Goal: Task Accomplishment & Management: Complete application form

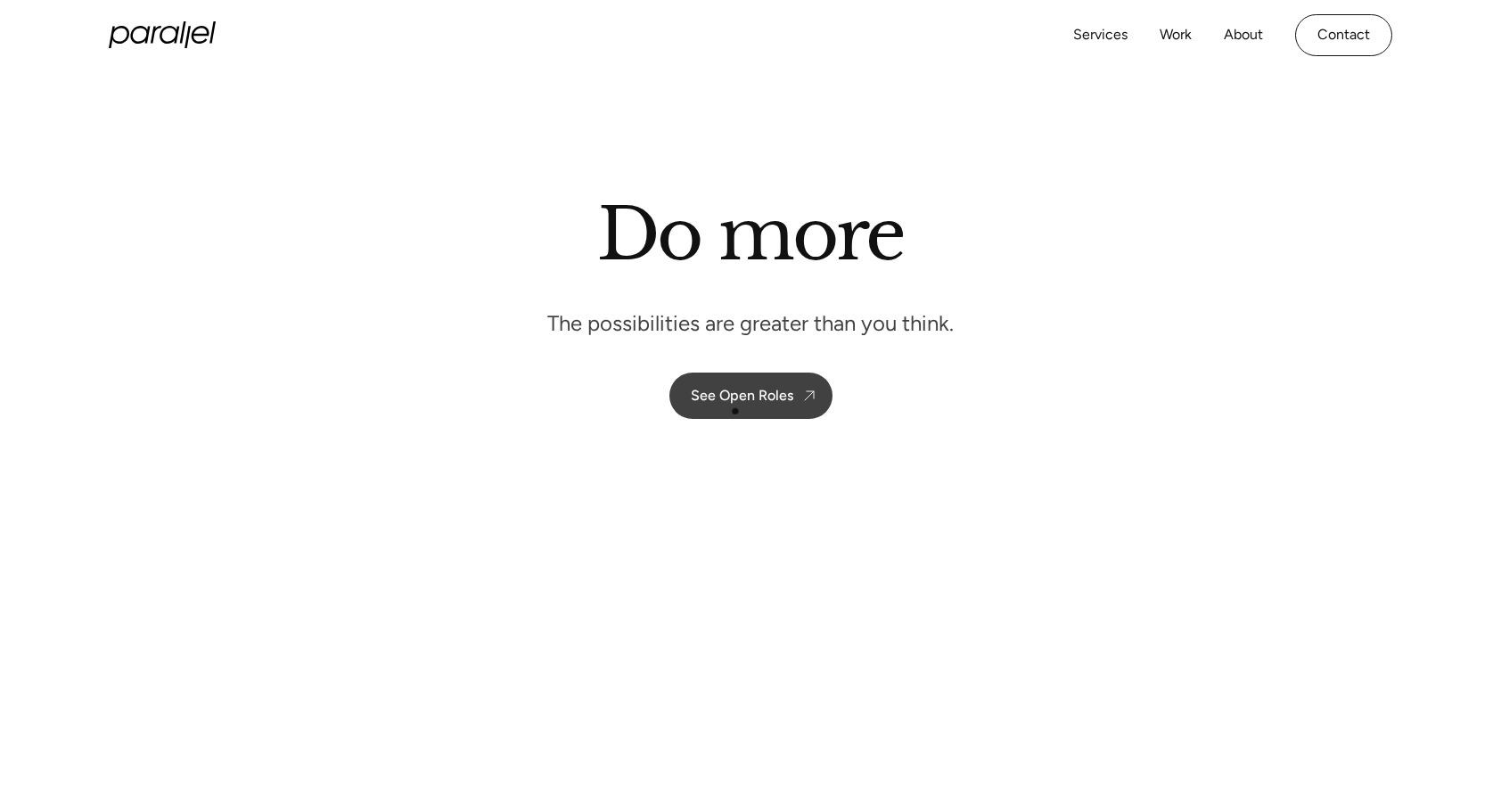
click at [740, 410] on link "See Open Roles" at bounding box center [750, 395] width 163 height 46
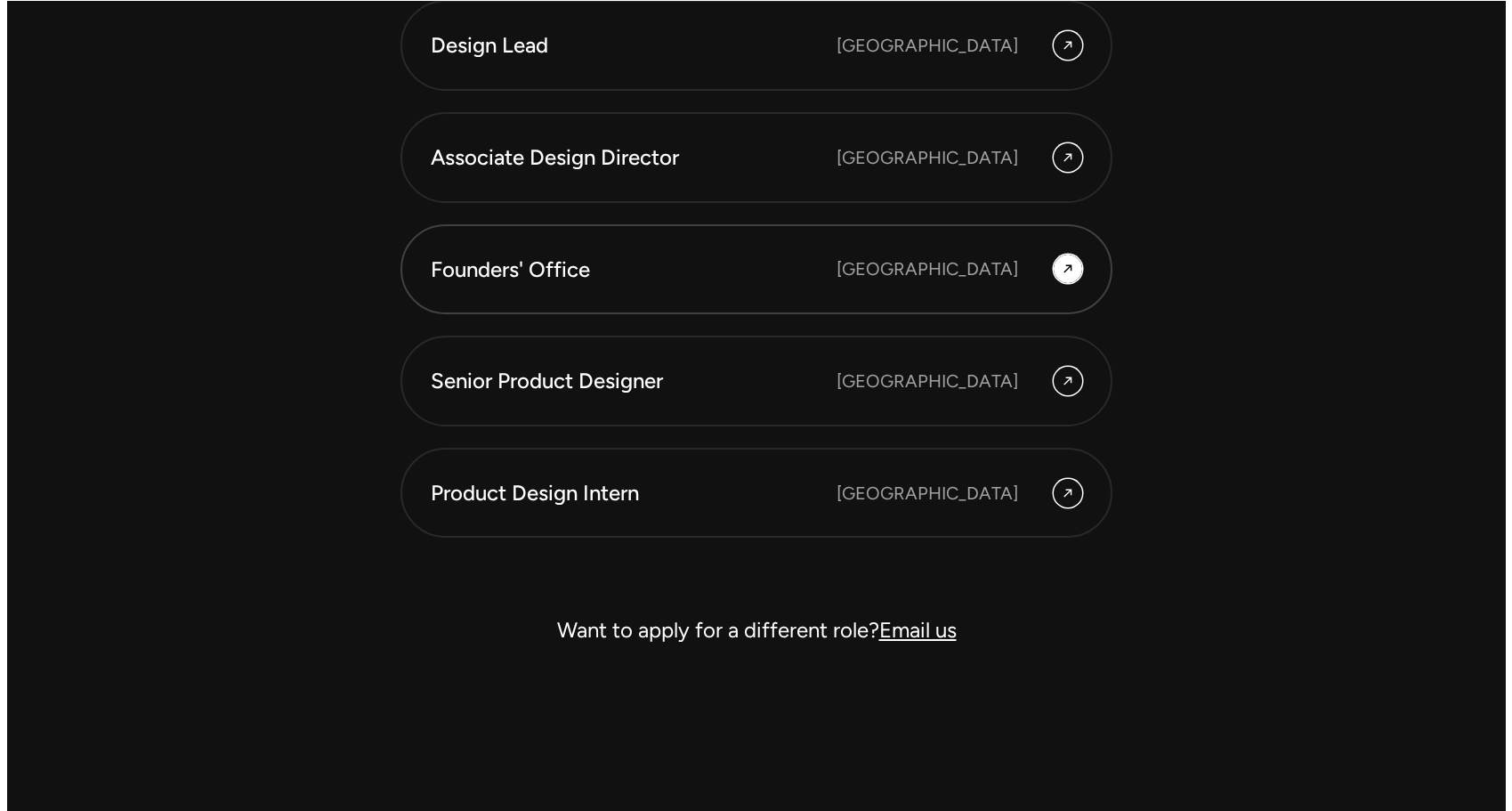
scroll to position [5109, 0]
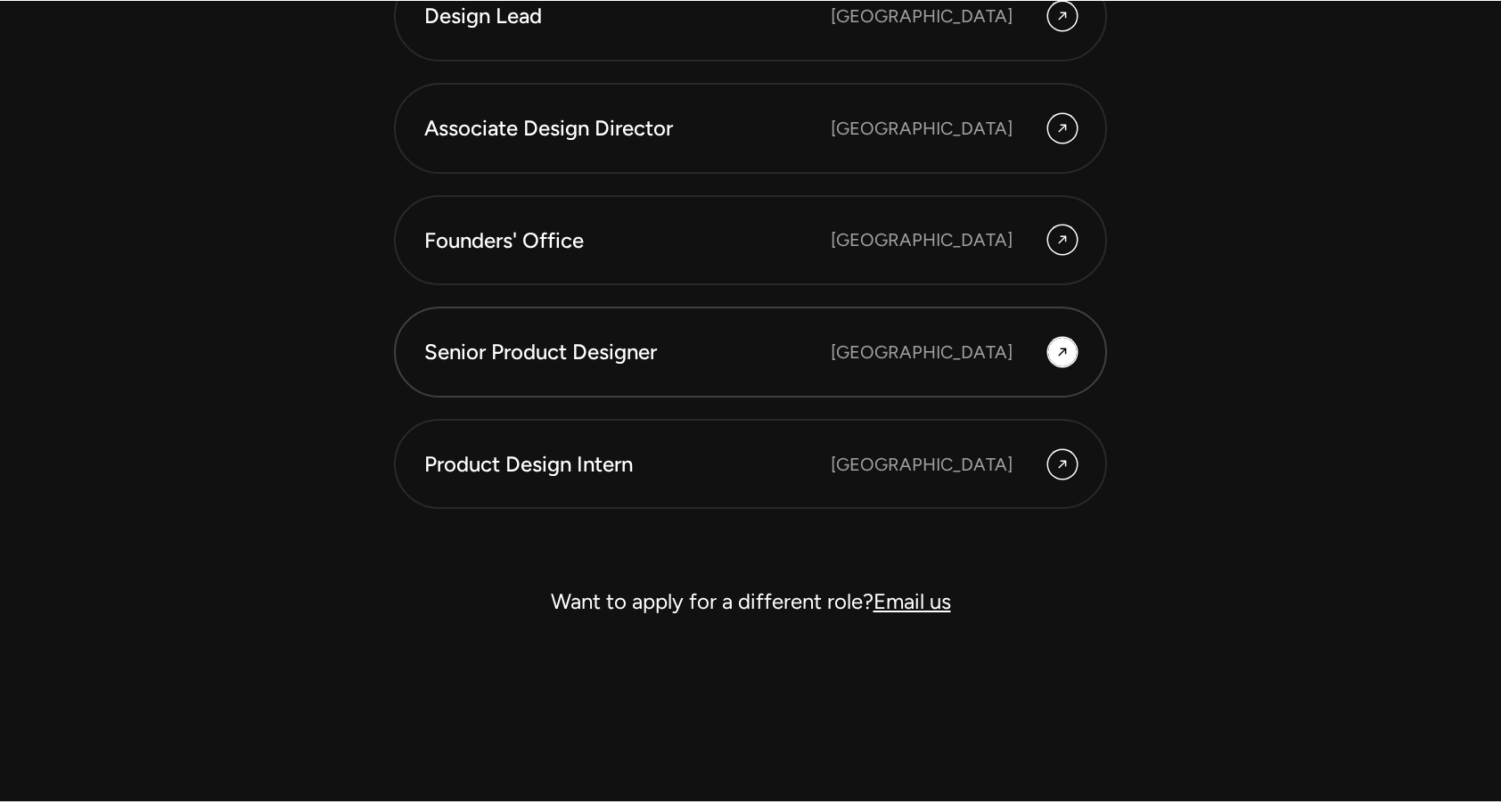
click at [742, 340] on div "Senior Product Designer" at bounding box center [627, 351] width 407 height 30
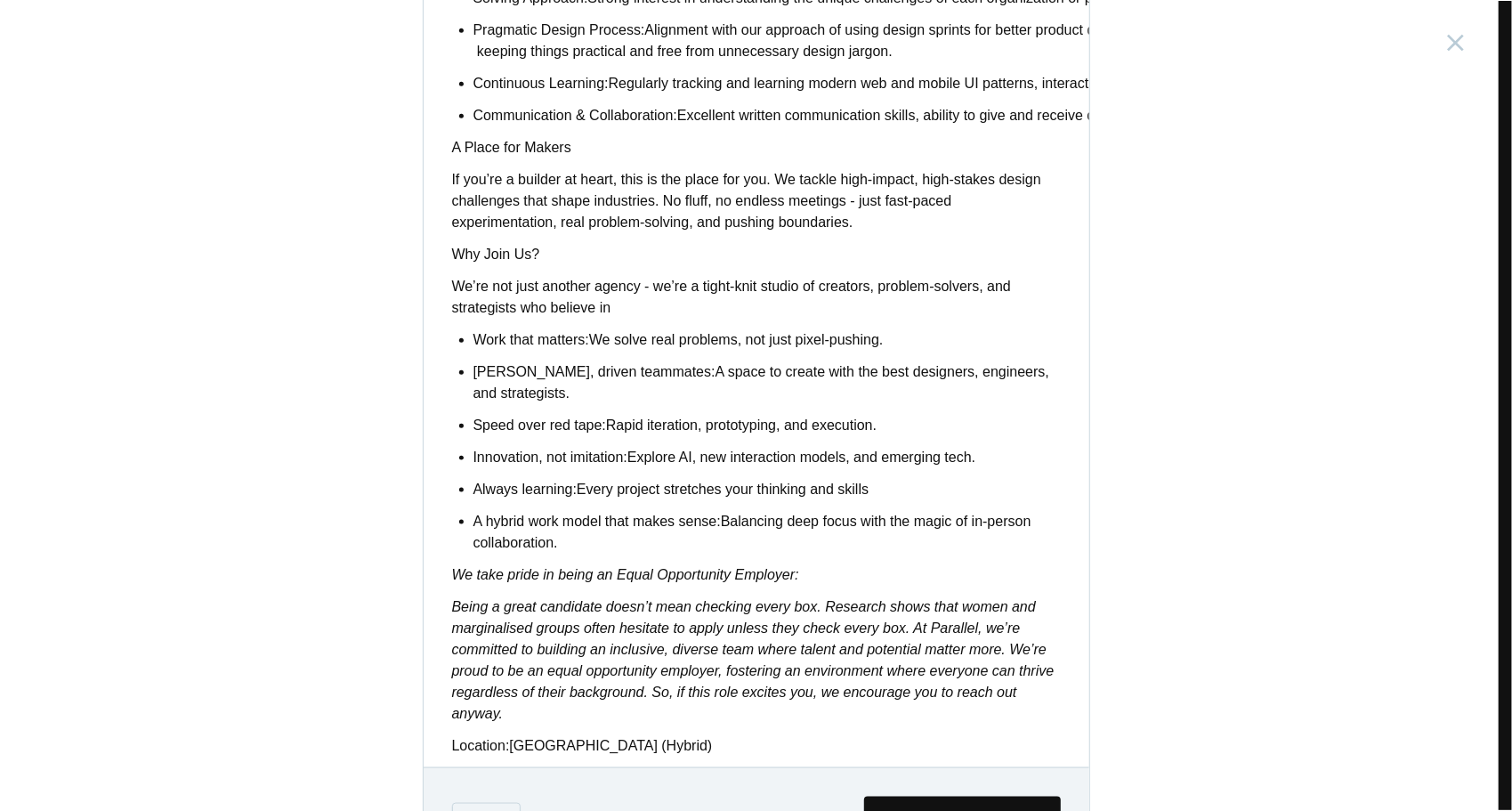
scroll to position [1331, 0]
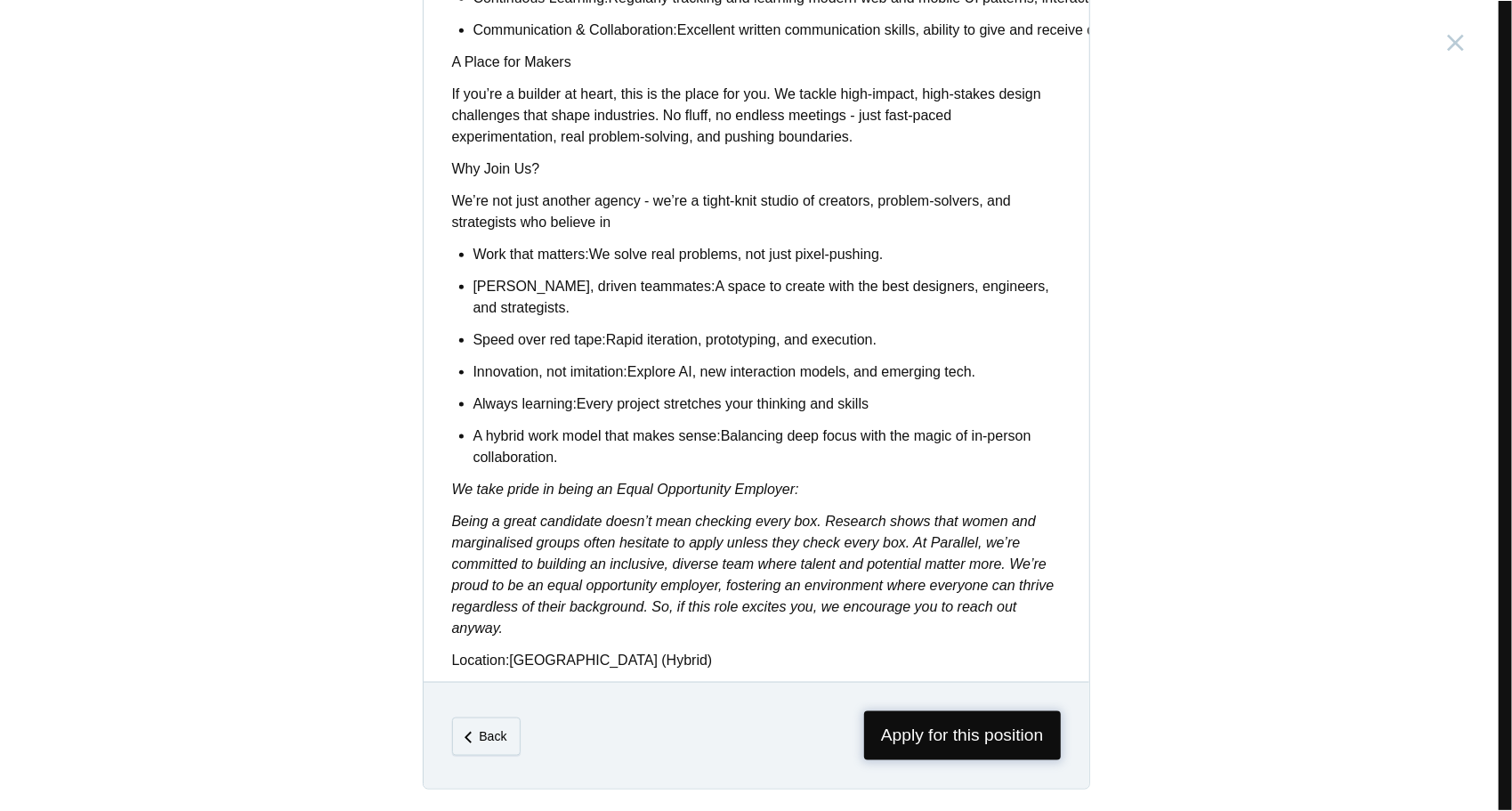
click at [934, 727] on span "Apply for this position" at bounding box center [962, 736] width 197 height 49
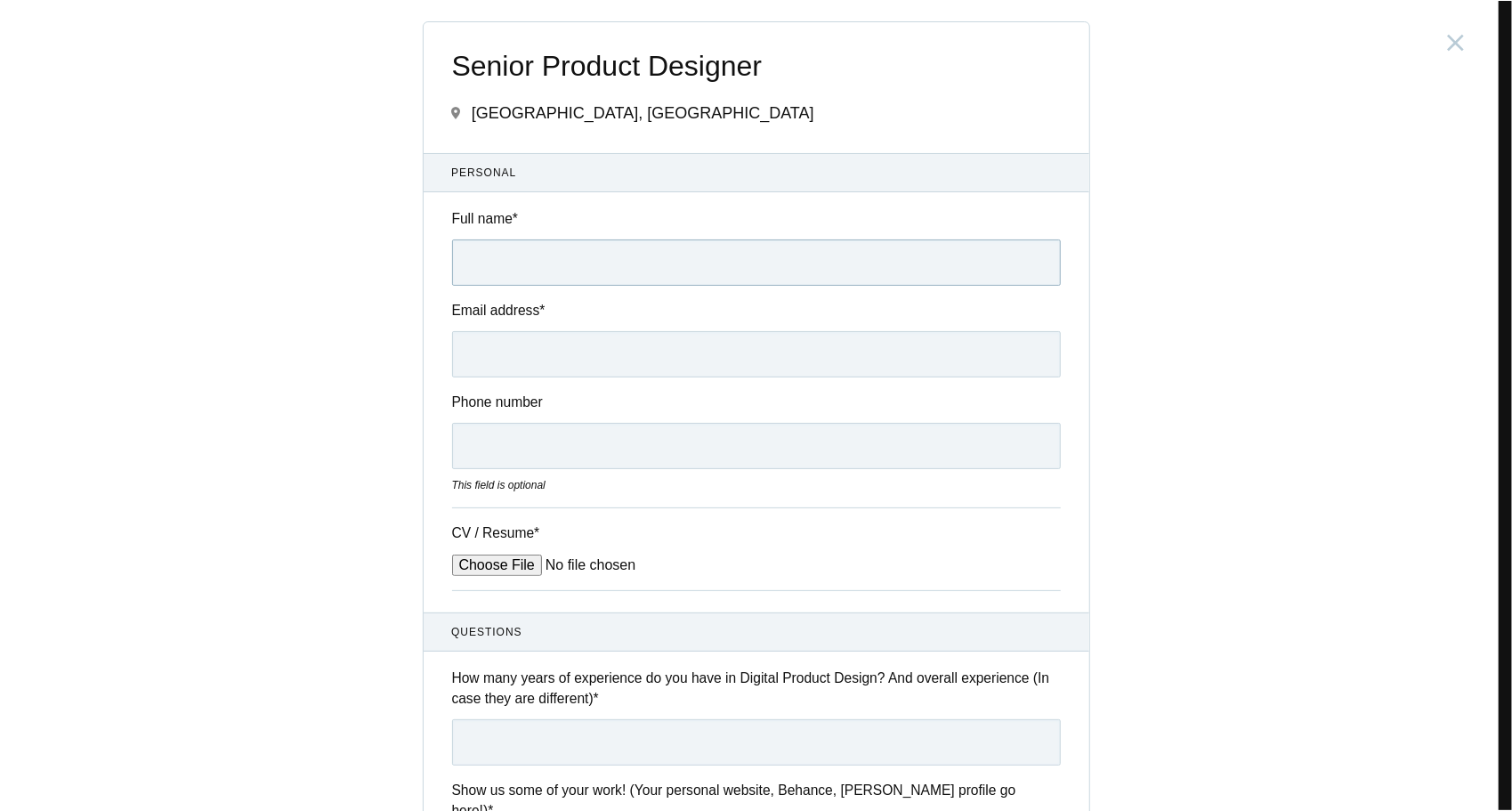
click at [674, 250] on input "Full name *" at bounding box center [757, 262] width 609 height 46
type input "[PERSON_NAME]"
type input "srayan.uxd@gmail.com"
type input "9874455921"
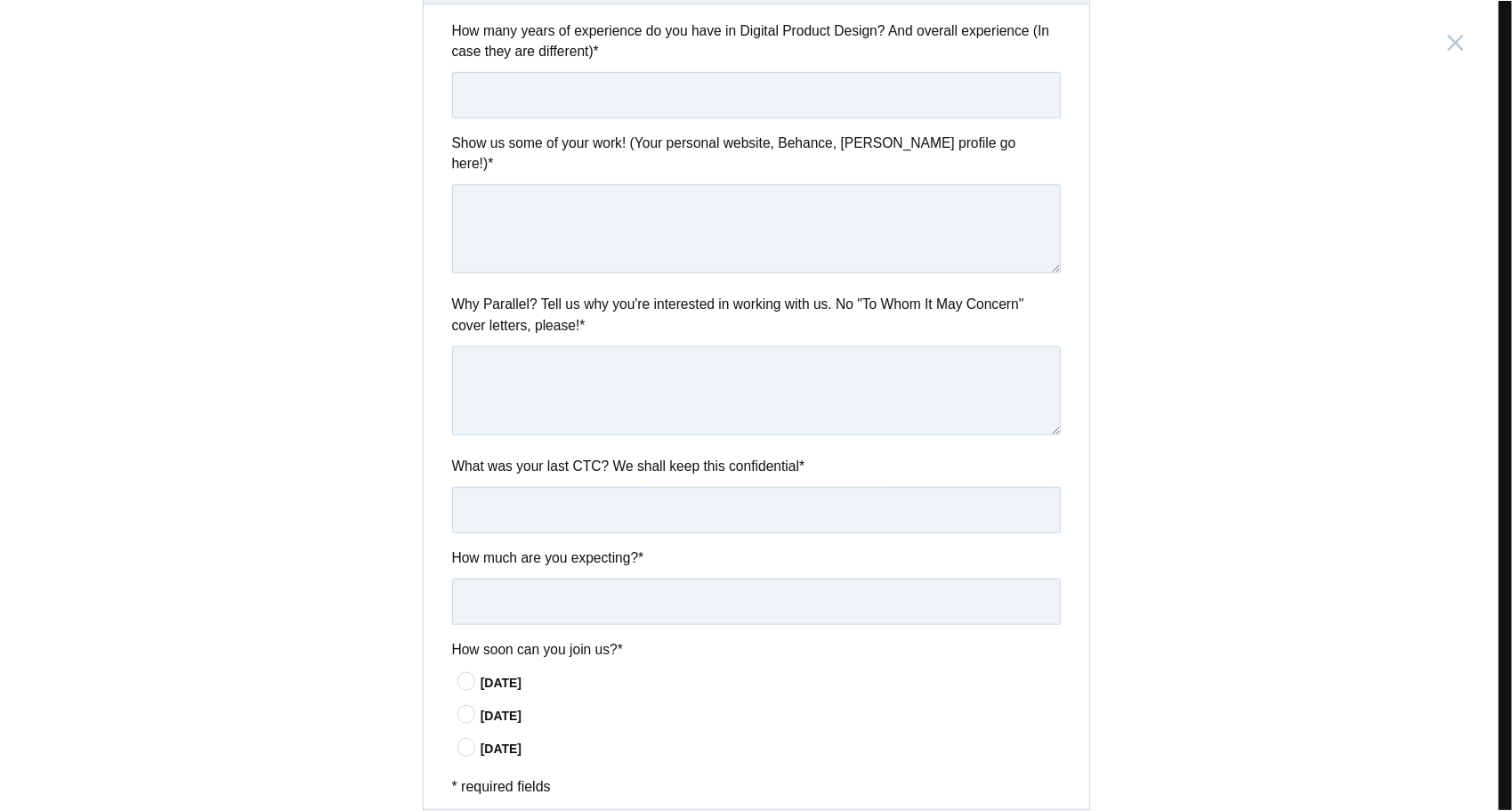
scroll to position [751, 0]
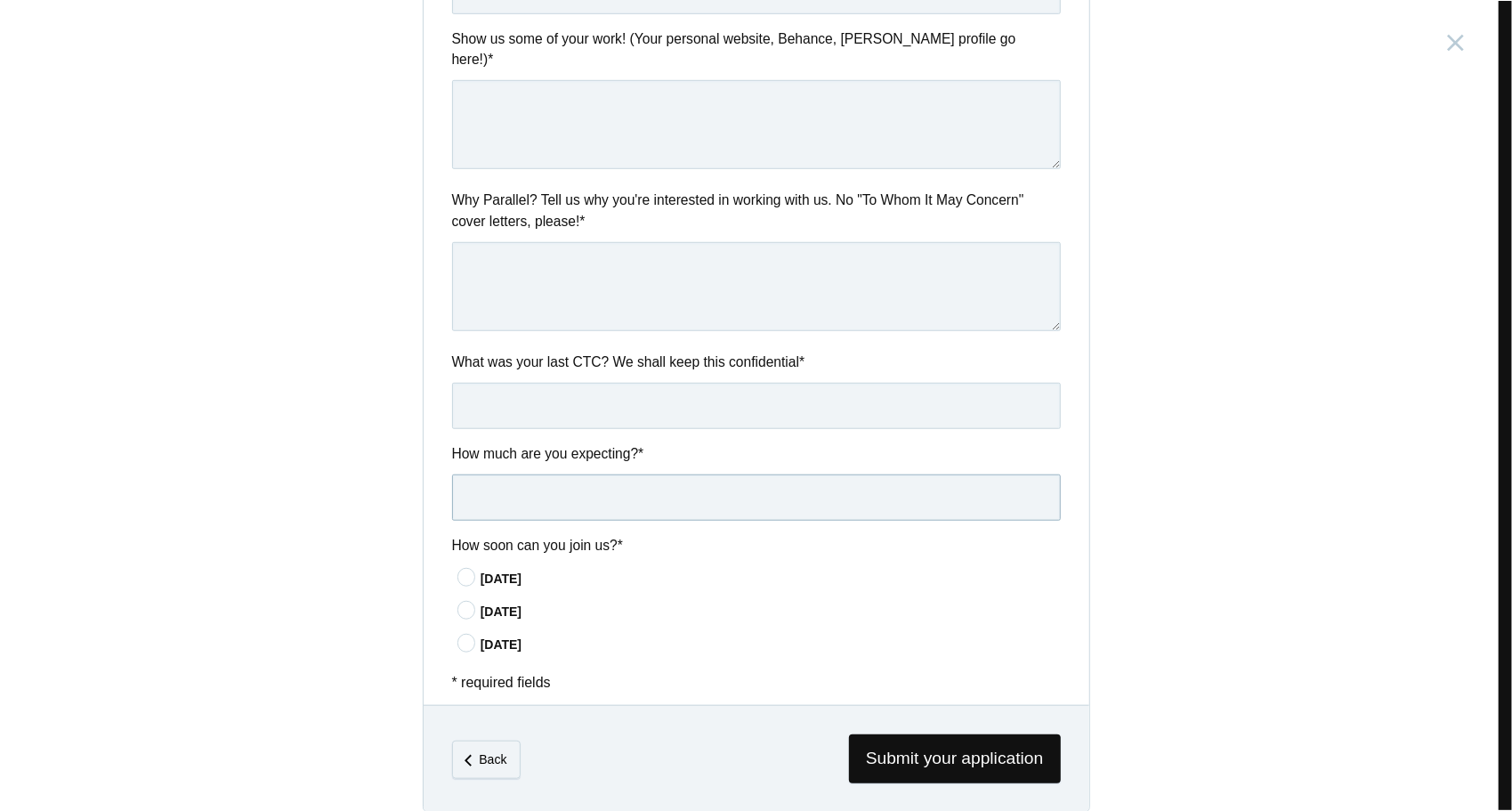
click at [829, 474] on input "text" at bounding box center [757, 497] width 609 height 46
type input "CTC: 31.3L (24L Basic + 1.7L Bonus + 5.6L Bonus) .... ECTC: 30-35L"
click at [932, 481] on input "CTC: 31.3L (24L Basic + 1.7L Bonus + 5.6L Bonus) .... ECTC: 30-35L" at bounding box center [757, 497] width 609 height 46
click at [767, 382] on input "text" at bounding box center [757, 405] width 609 height 46
paste input "CTC: 31.3L (24L Basic + 1.7L Bonus + 5.6L Bonus) .... ECTC: 30-35L"
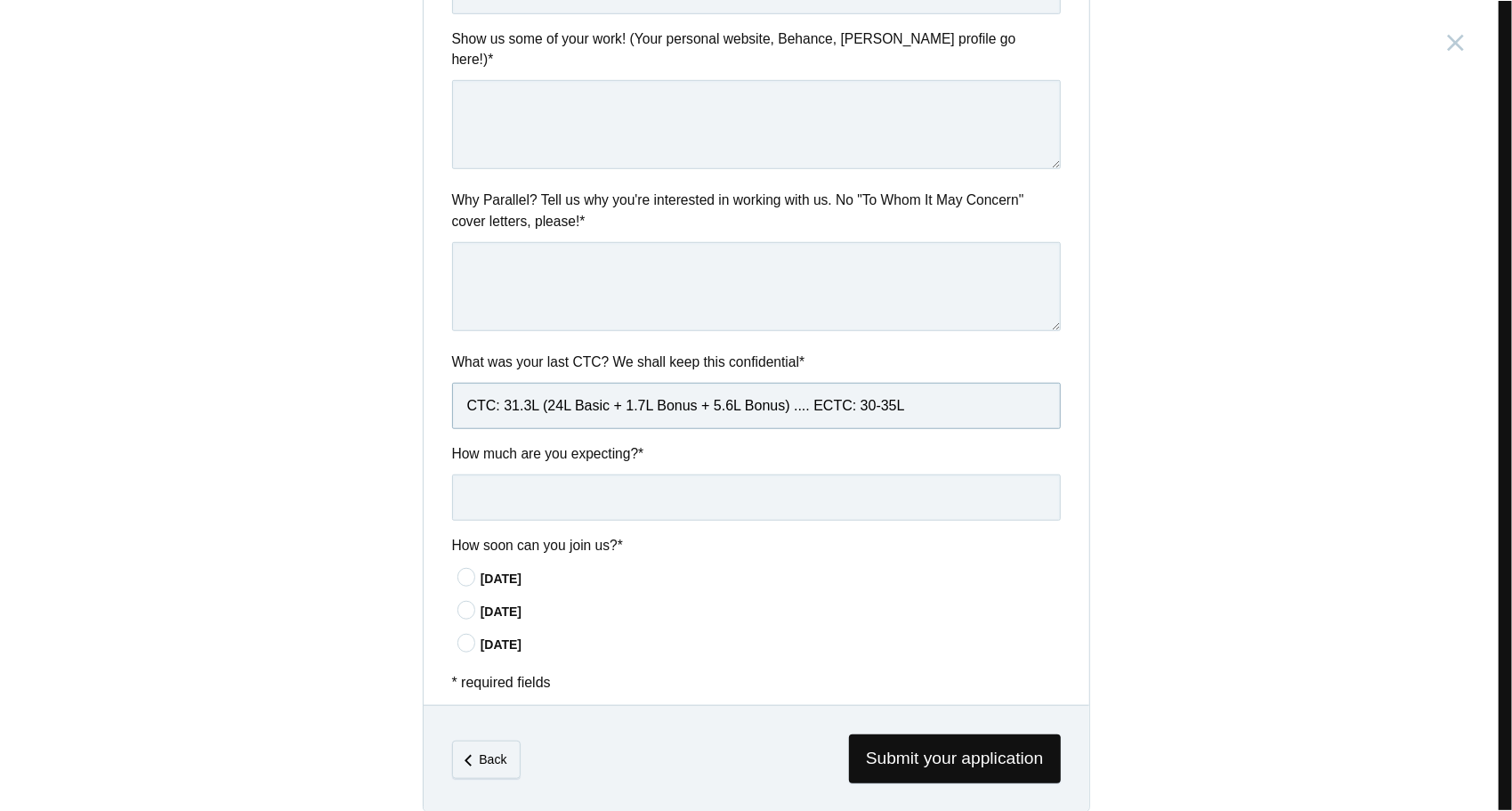
drag, startPoint x: 785, startPoint y: 381, endPoint x: 956, endPoint y: 400, distance: 172.1
click at [956, 400] on input "CTC: 31.3L (24L Basic + 1.7L Bonus + 5.6L Bonus) .... ECTC: 30-35L" at bounding box center [757, 405] width 609 height 46
type input "CTC: 31.3L (24L Basic + 1.7L Bonus + 5.6L Bonus)"
click at [642, 474] on input "text" at bounding box center [757, 497] width 609 height 46
type input "Fixed: 30L"
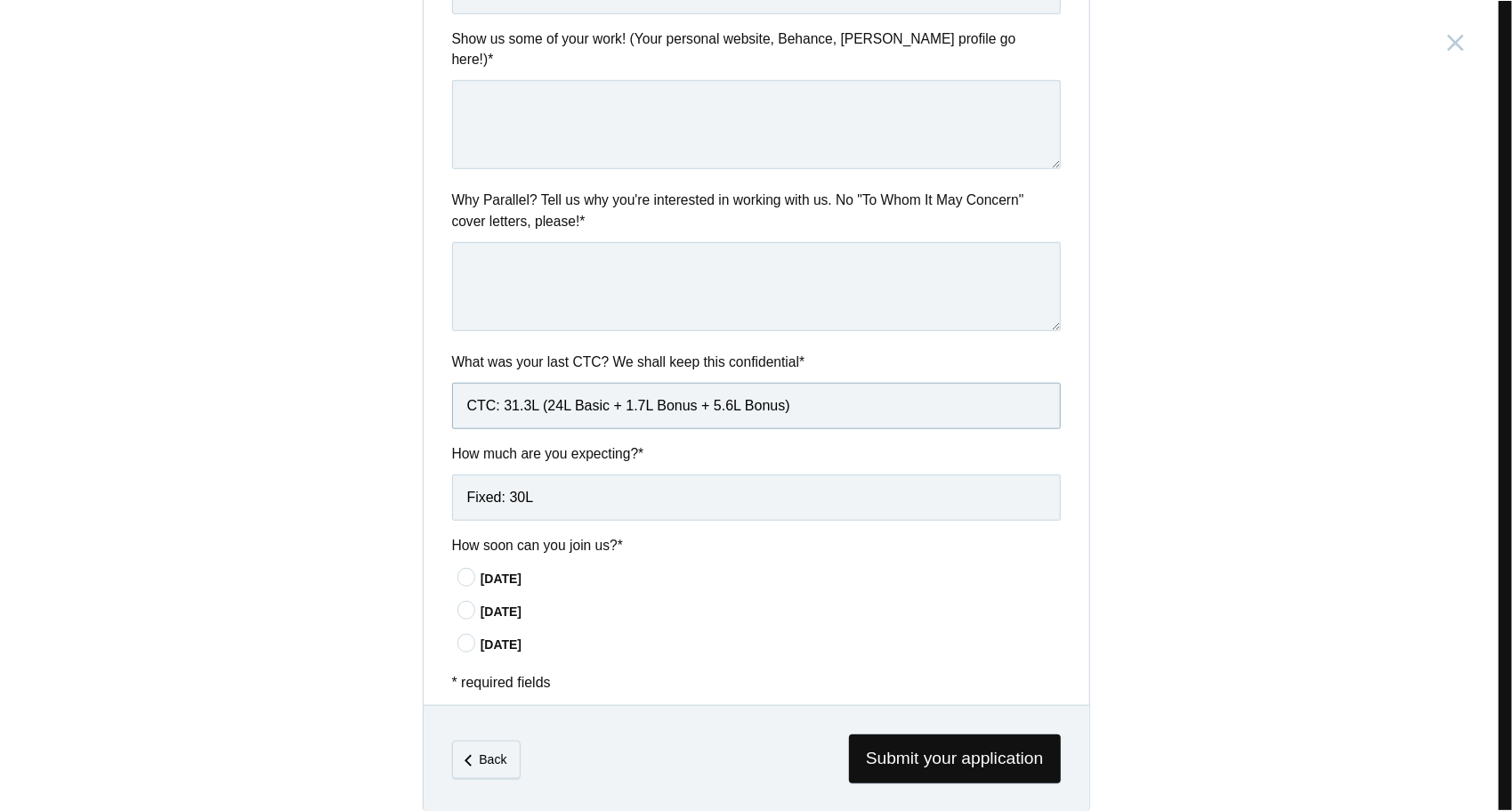
click at [592, 384] on input "CTC: 31.3L (24L Basic + 1.7L Bonus + 5.6L Bonus)" at bounding box center [757, 405] width 609 height 46
click at [759, 386] on input "CTC: 31.3L (24L Fixed + 1.7L Bonus + 5.6L Bonus)" at bounding box center [757, 405] width 609 height 46
type input "CTC: 31.3L (24L Fixed + 1.7L Bonus + 5.6L RSUs)"
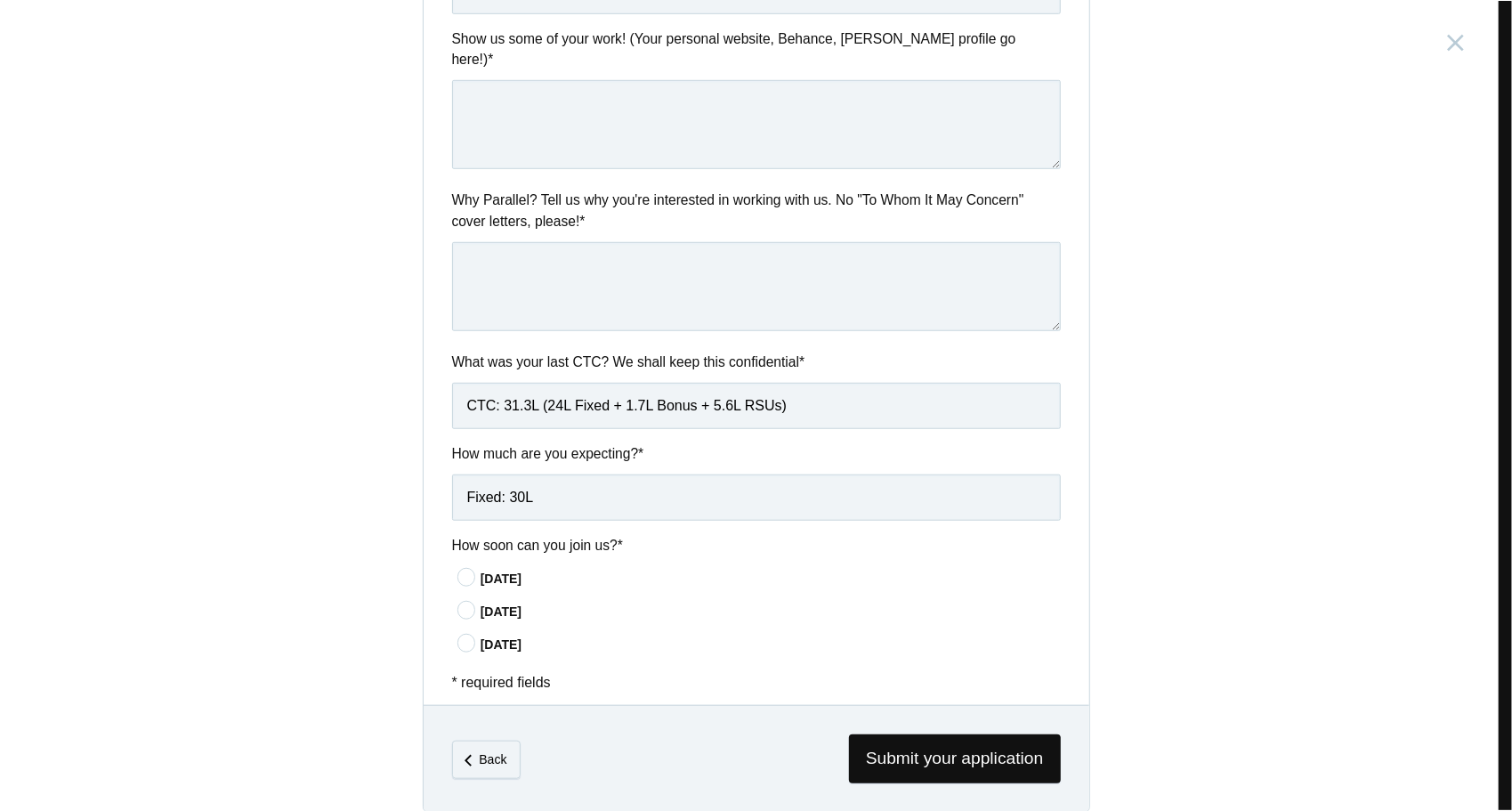
click at [505, 569] on div "In 15 days" at bounding box center [771, 578] width 580 height 19
click at [0, 0] on input"] "In 15 days" at bounding box center [0, 0] width 0 height 0
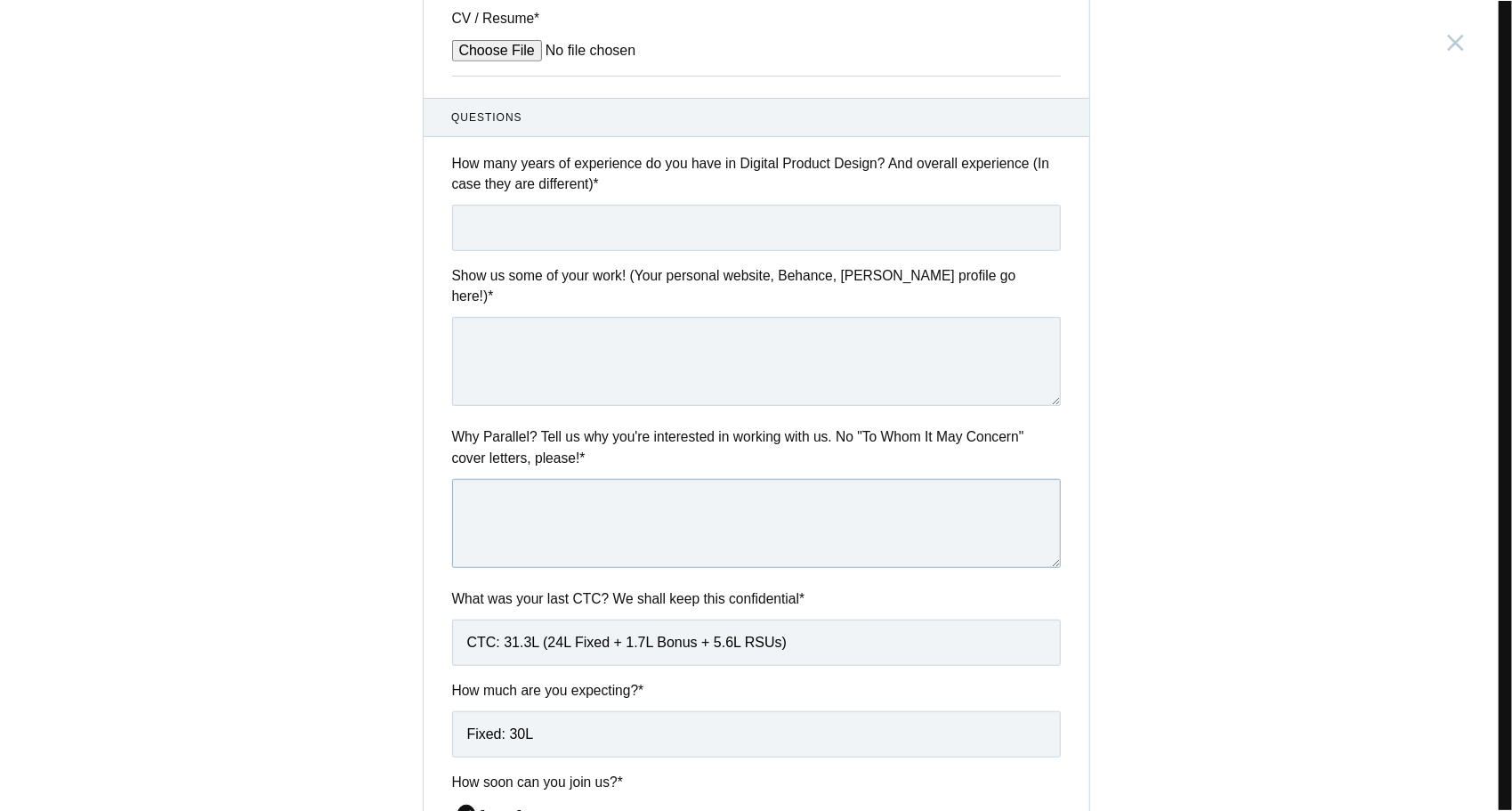
click at [615, 515] on textarea at bounding box center [757, 523] width 609 height 89
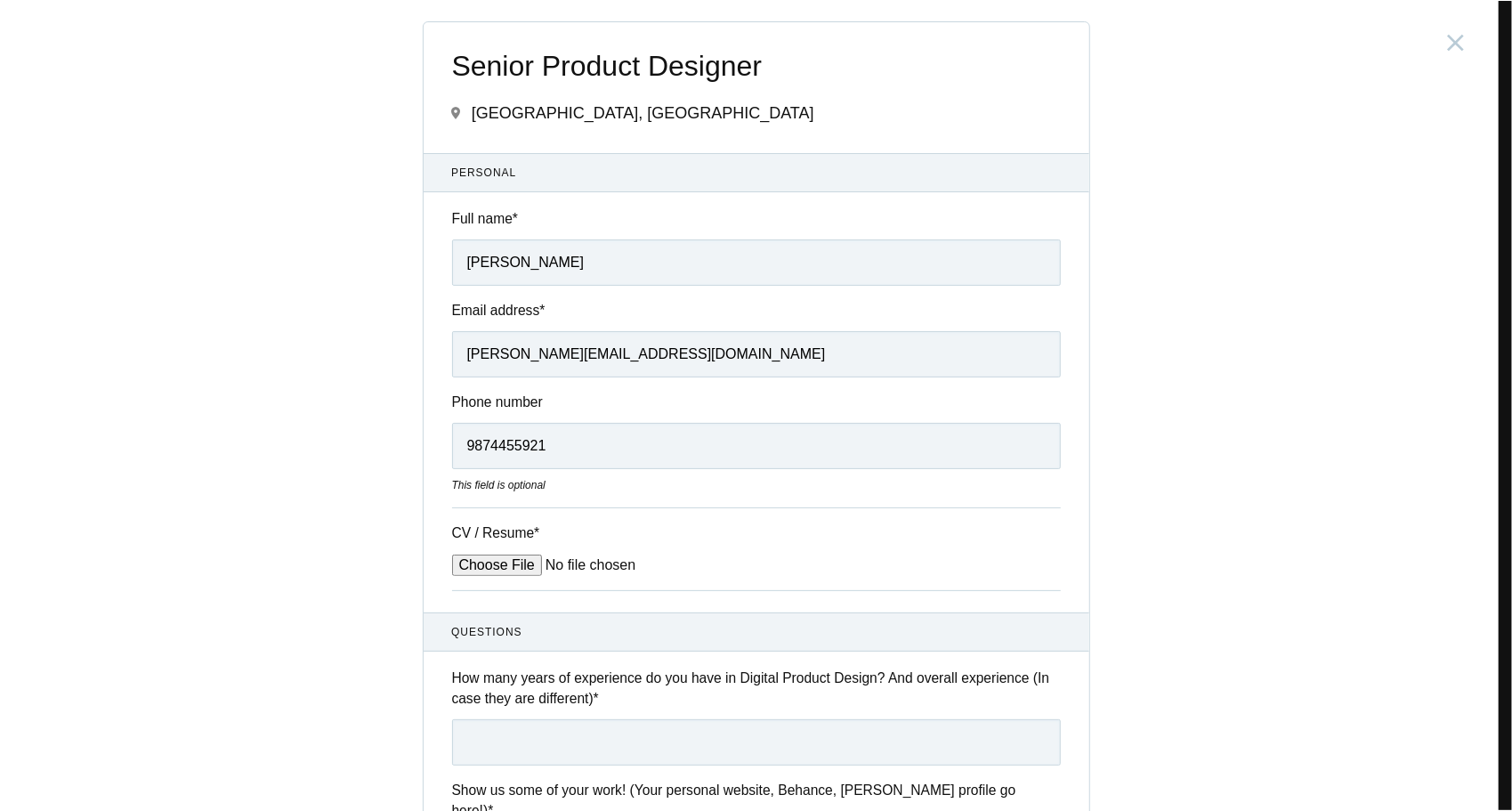
type textarea "The brilliant projects Parallel has worked in"
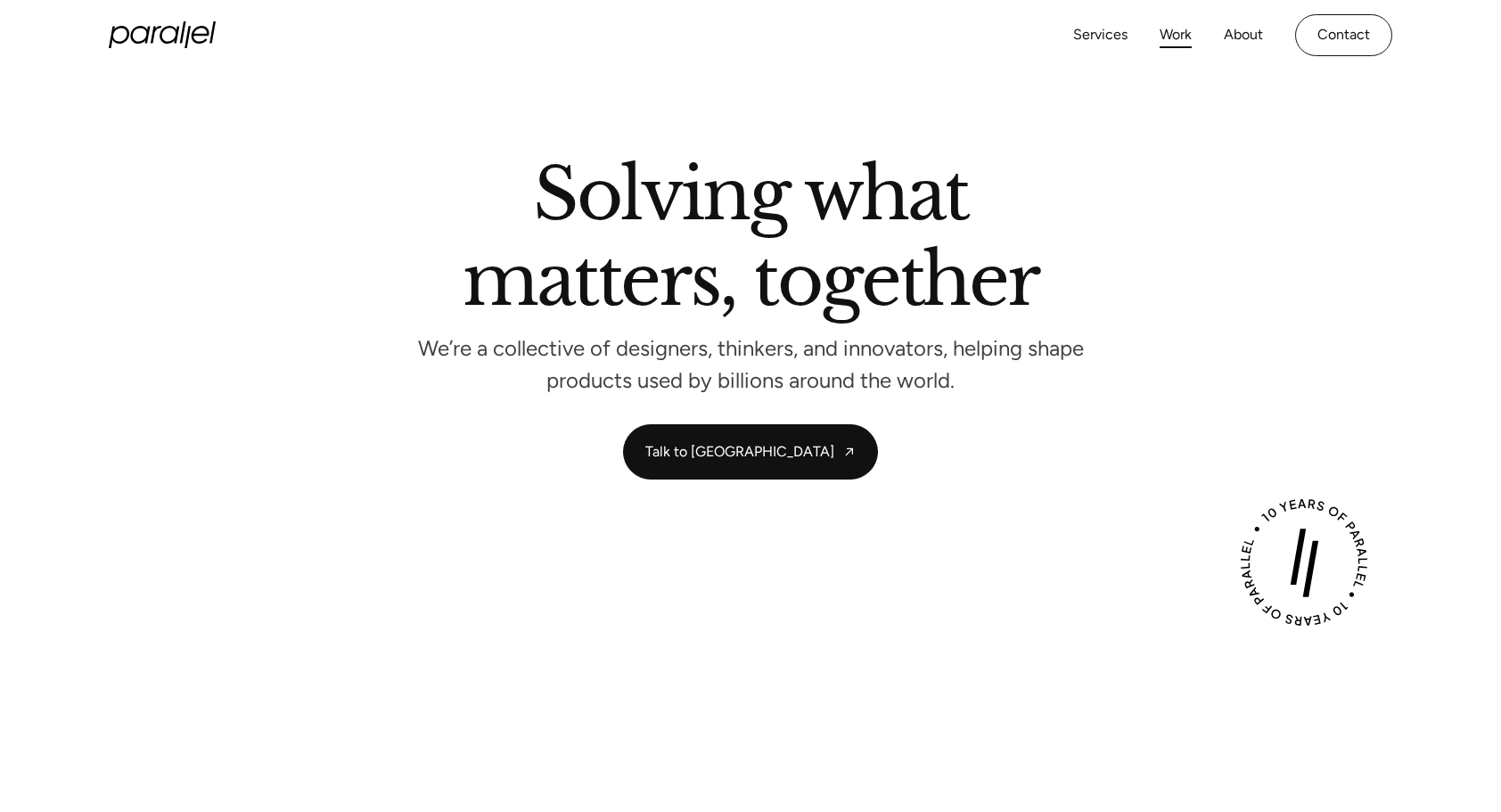
click at [1169, 28] on link "Work" at bounding box center [1175, 35] width 32 height 25
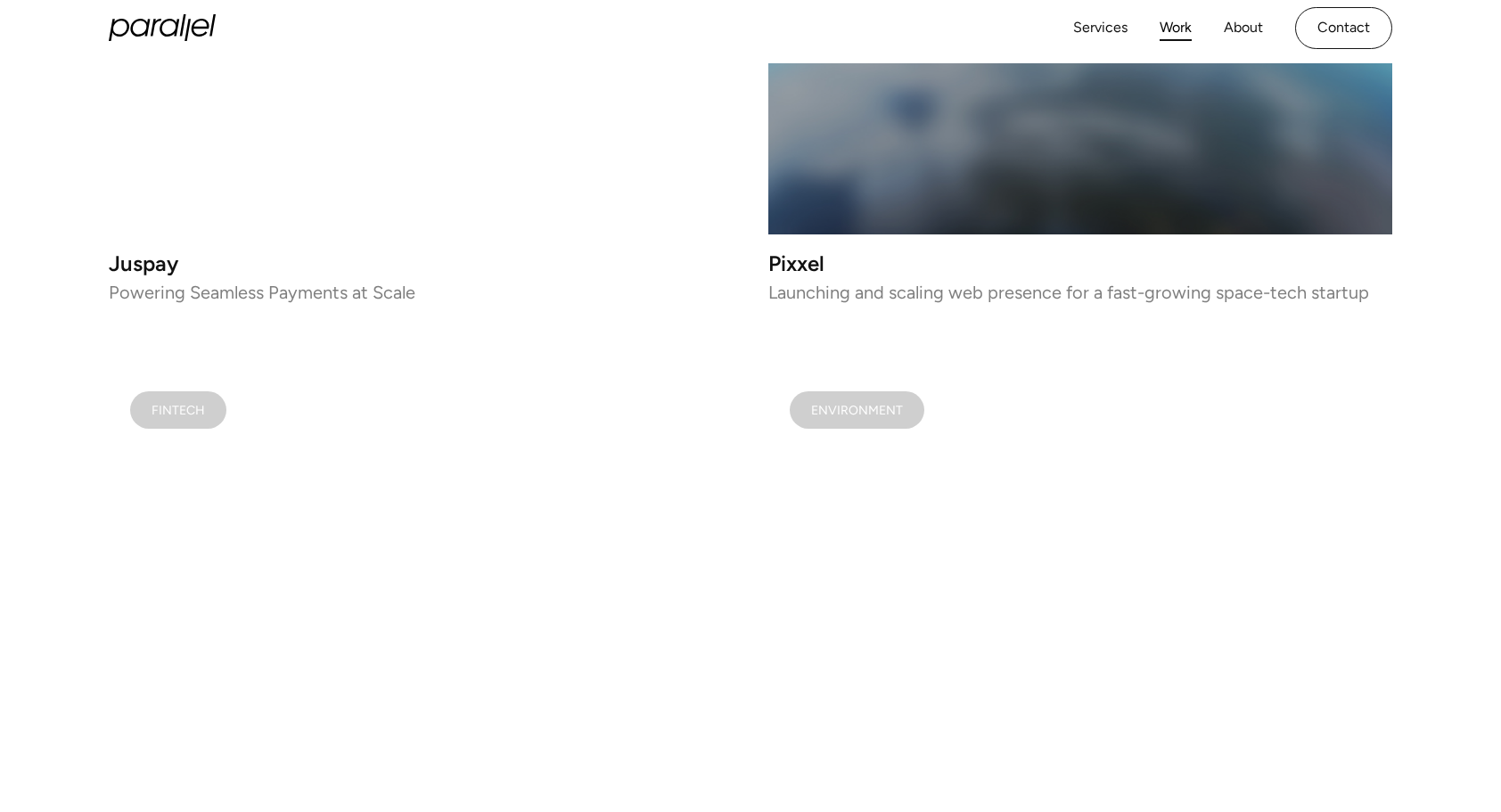
scroll to position [2613, 0]
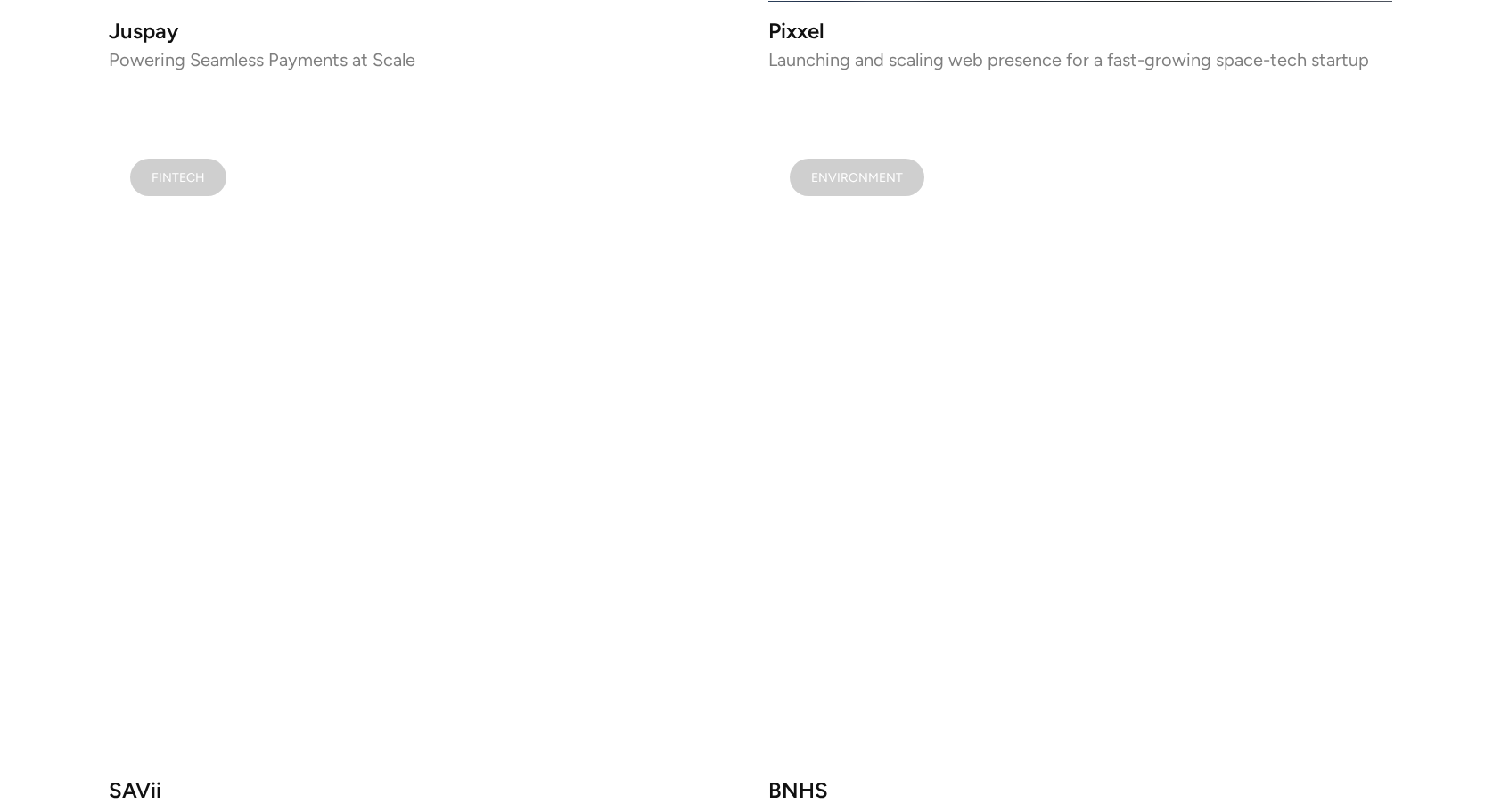
click at [1107, 477] on video at bounding box center [1079, 448] width 623 height 623
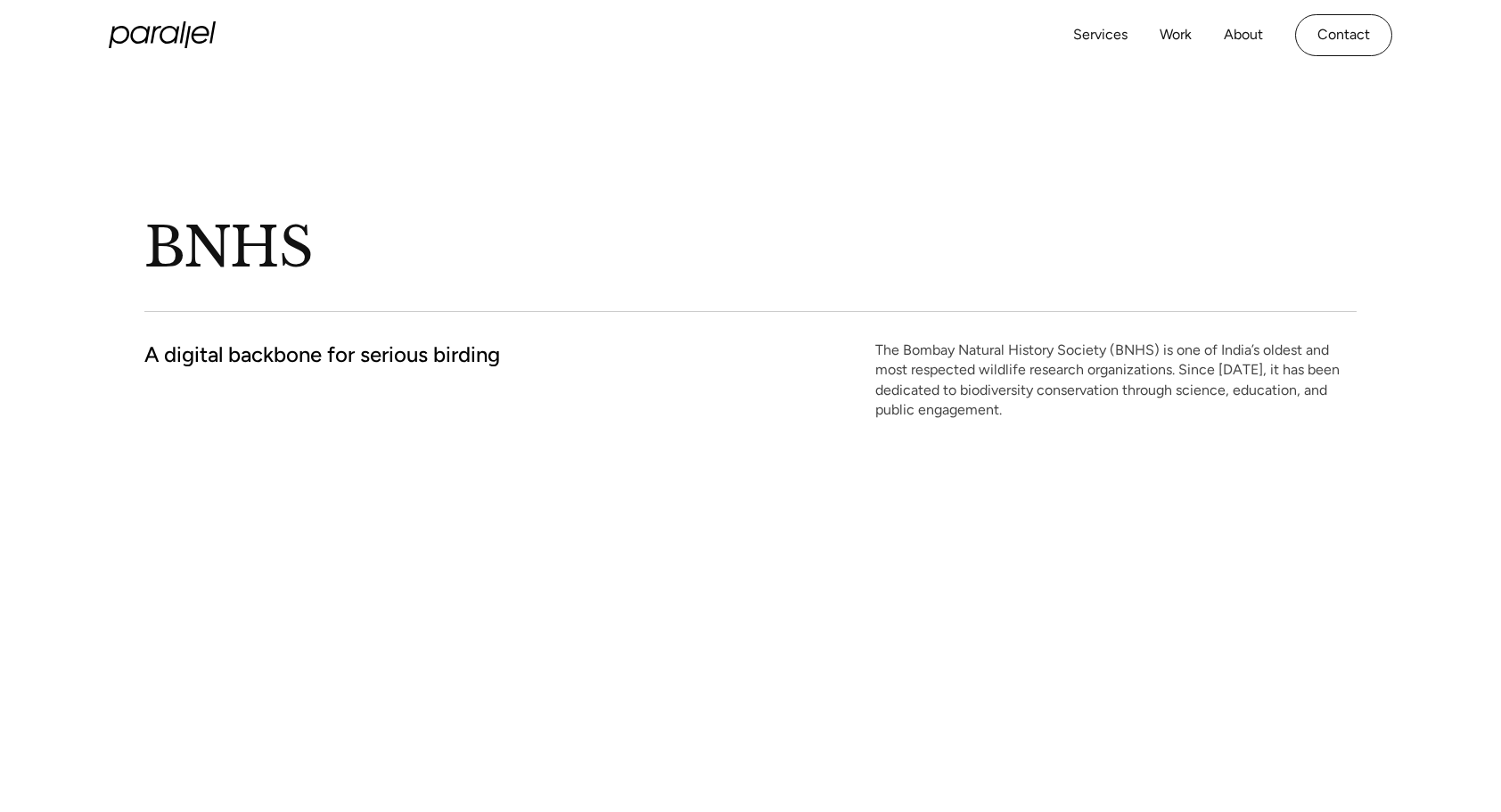
click at [228, 246] on h1 "BNHS" at bounding box center [501, 248] width 713 height 70
click at [1014, 368] on p "The Bombay Natural History Society (BNHS) is one of India’s oldest and most res…" at bounding box center [1115, 380] width 481 height 80
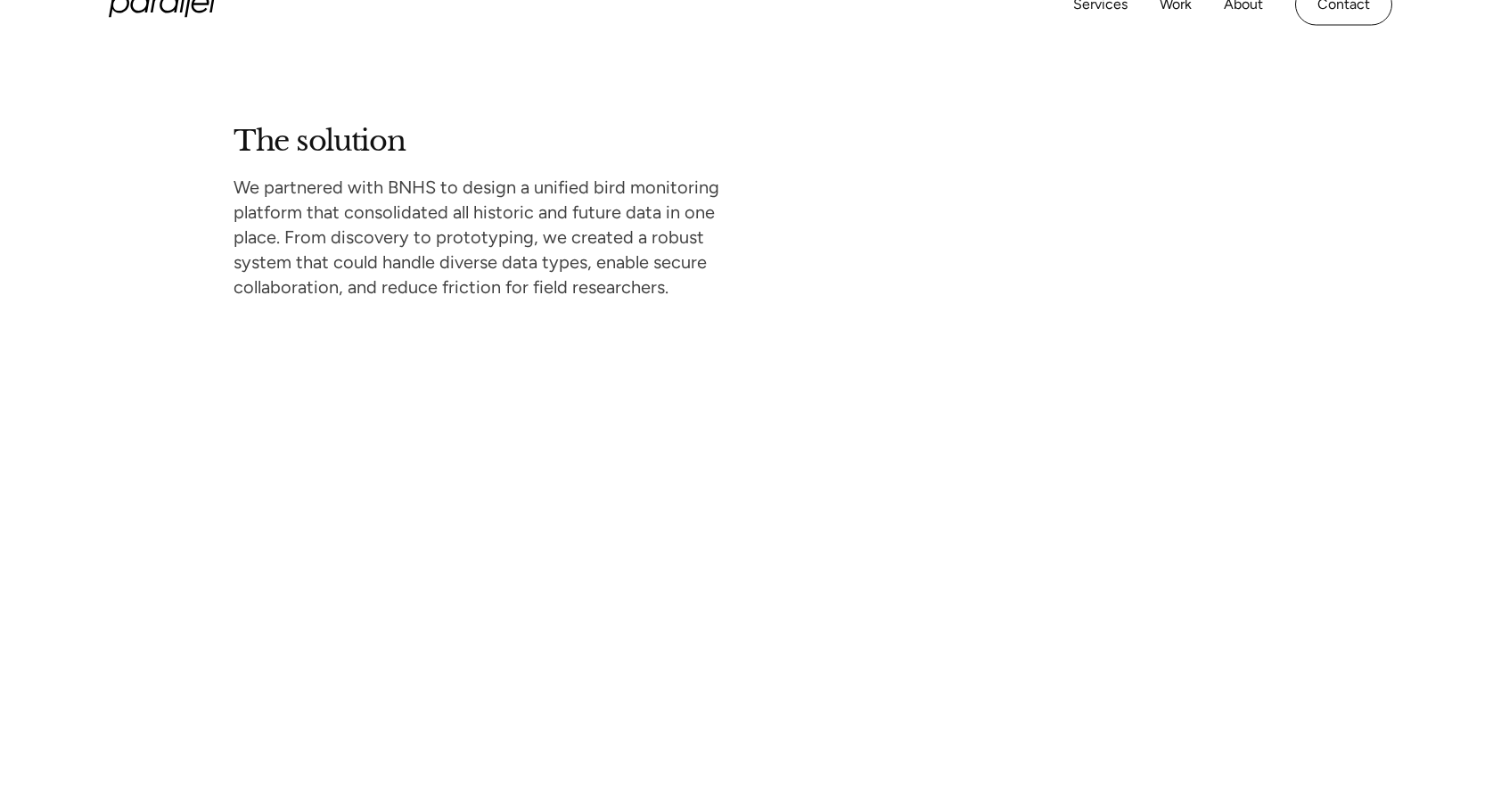
scroll to position [3087, 0]
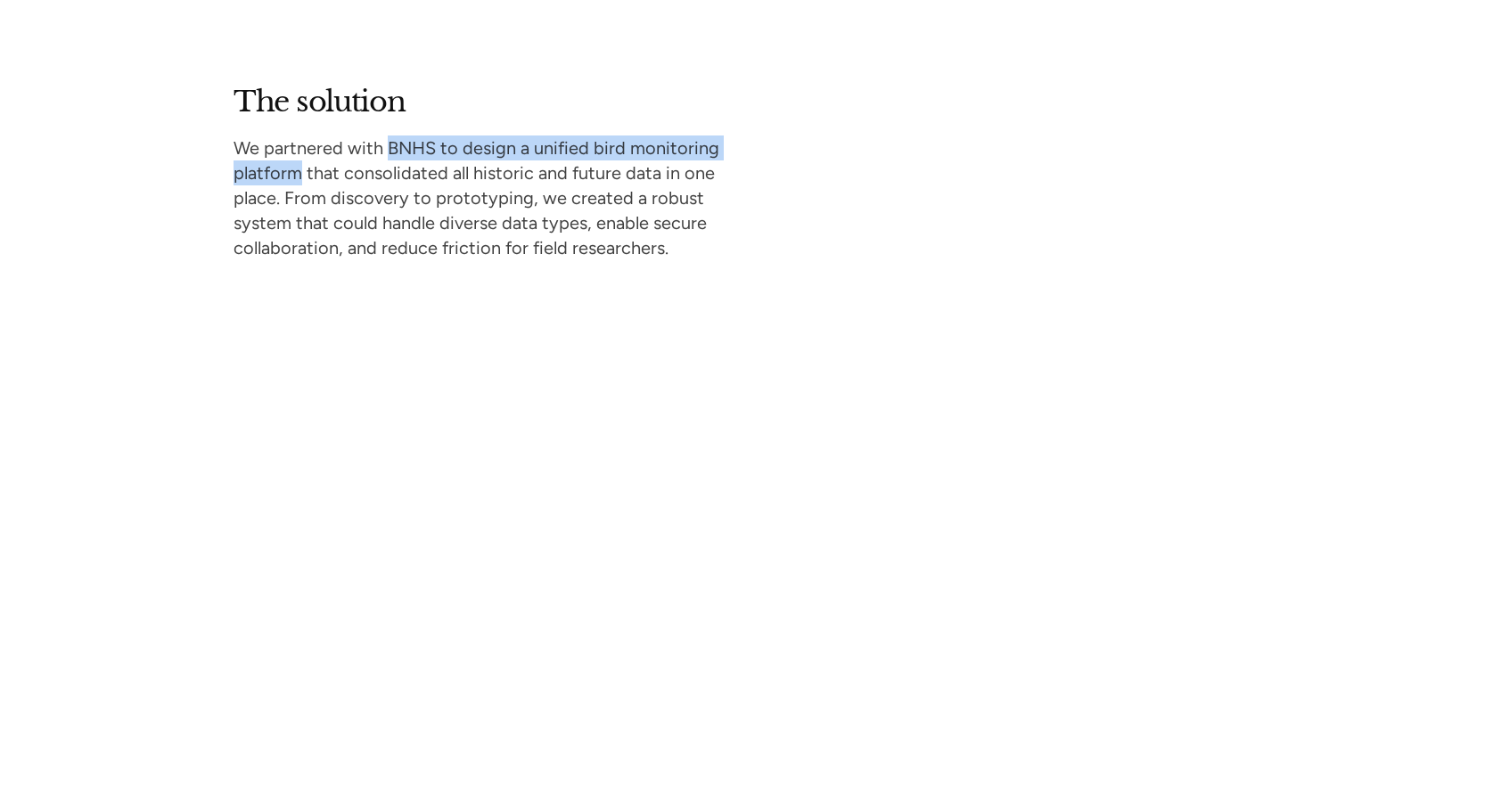
drag, startPoint x: 387, startPoint y: 141, endPoint x: 299, endPoint y: 180, distance: 96.3
click at [299, 180] on p "We partnered with BNHS to design a unified bird monitoring platform that consol…" at bounding box center [490, 197] width 514 height 124
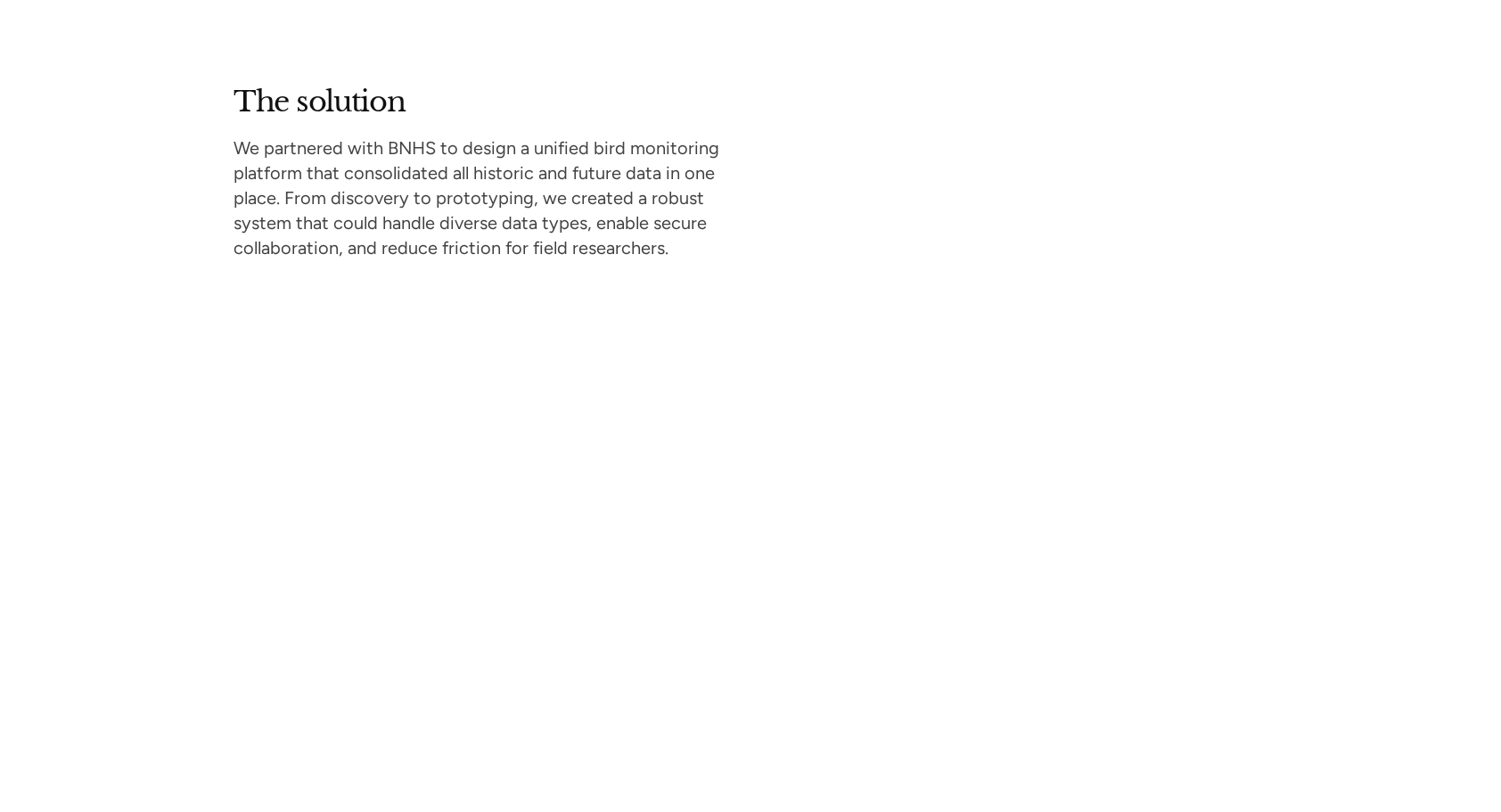
click at [682, 178] on p "We partnered with BNHS to design a unified bird monitoring platform that consol…" at bounding box center [490, 197] width 514 height 124
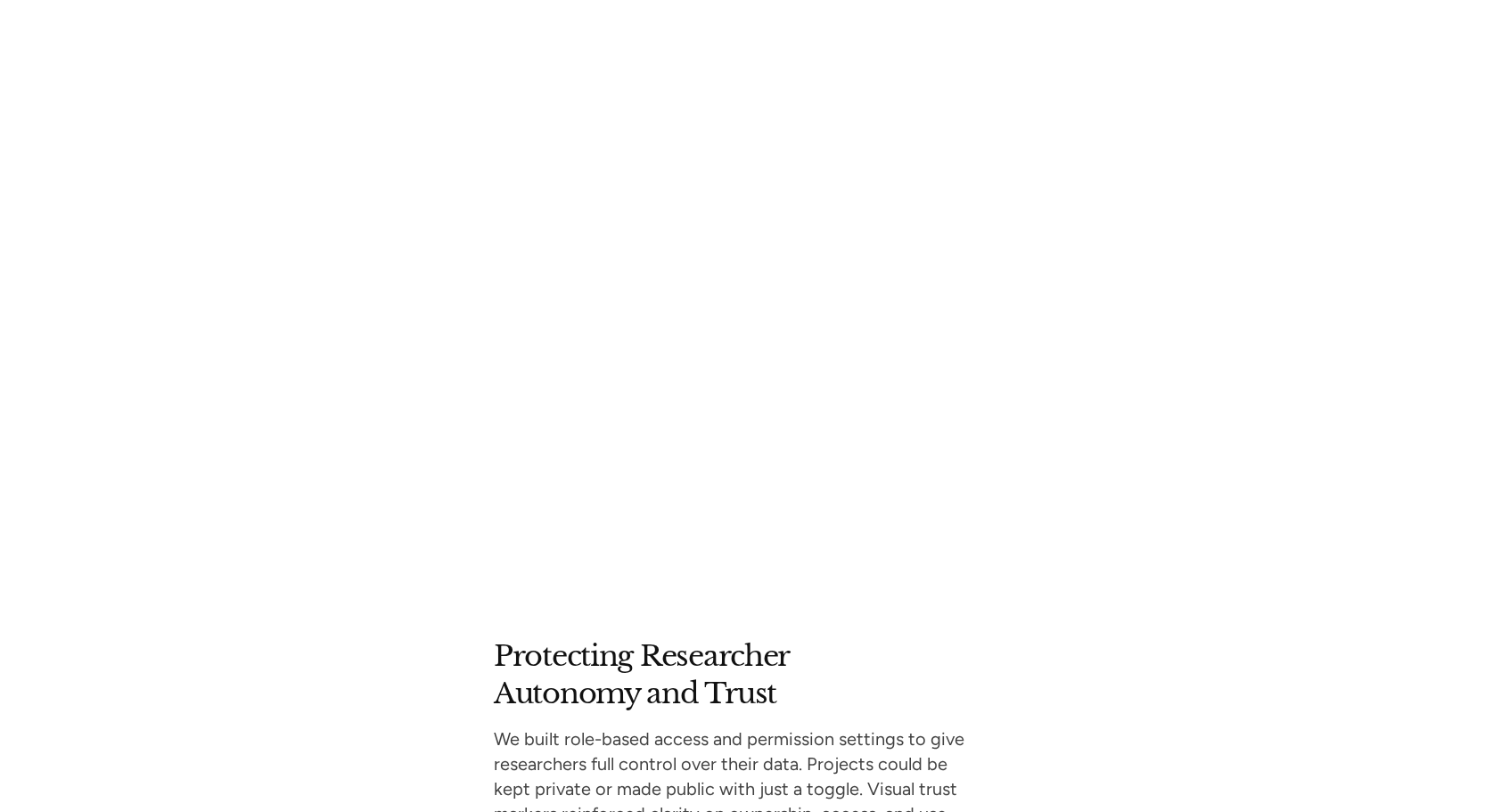
scroll to position [3326, 0]
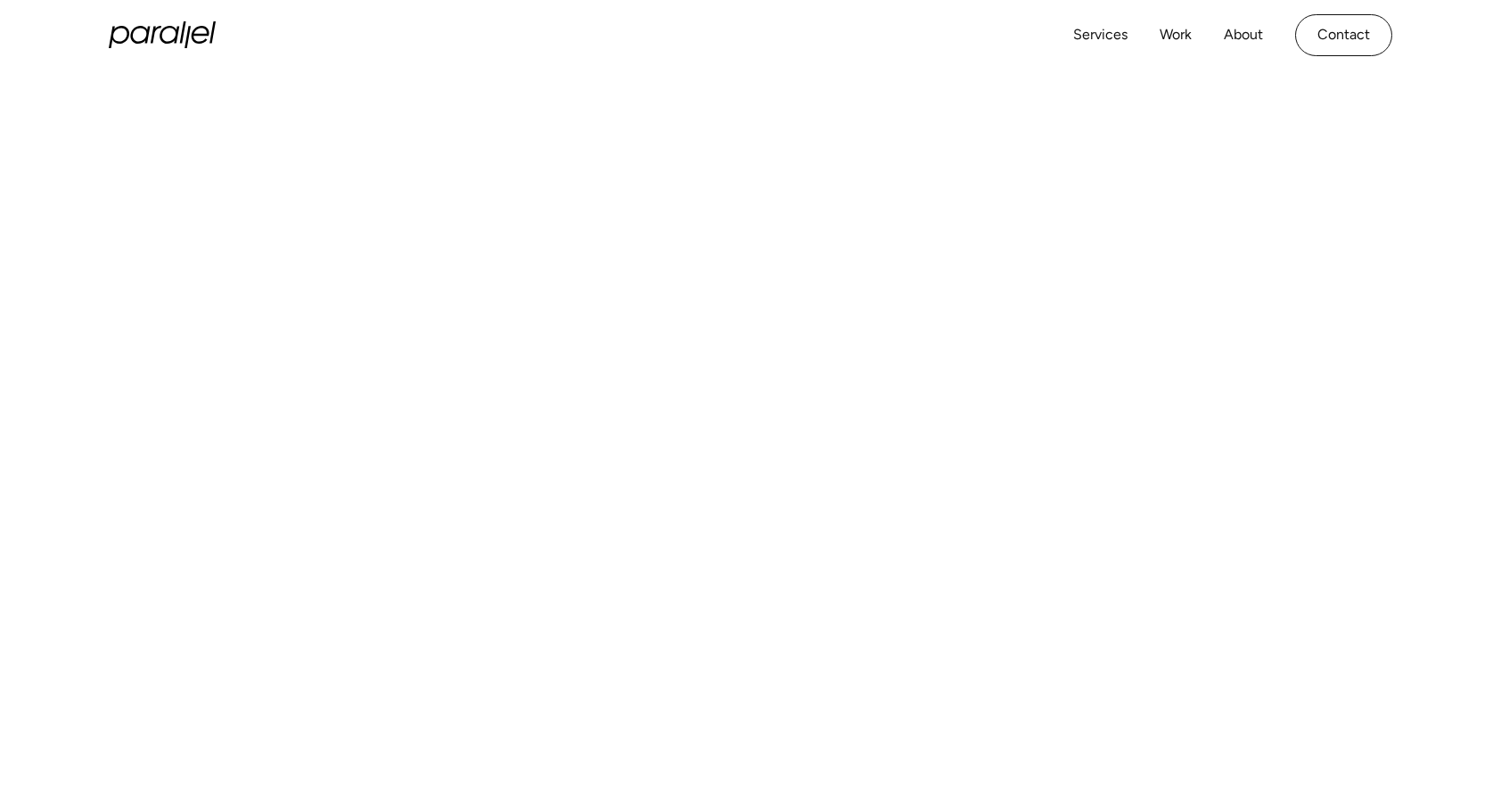
click at [1162, 123] on video at bounding box center [750, 386] width 1034 height 658
click at [937, 199] on video at bounding box center [750, 386] width 1034 height 658
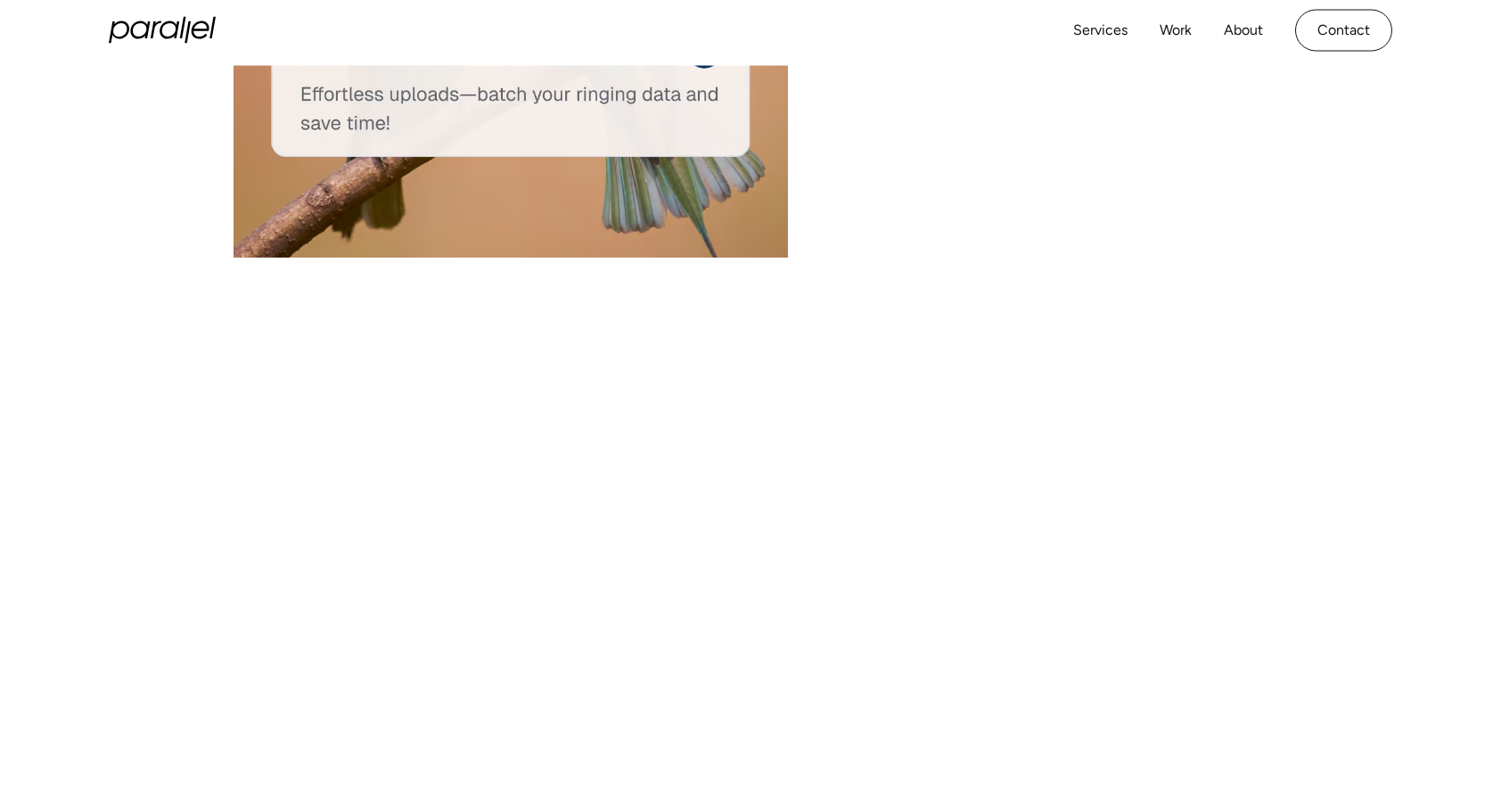
scroll to position [4751, 0]
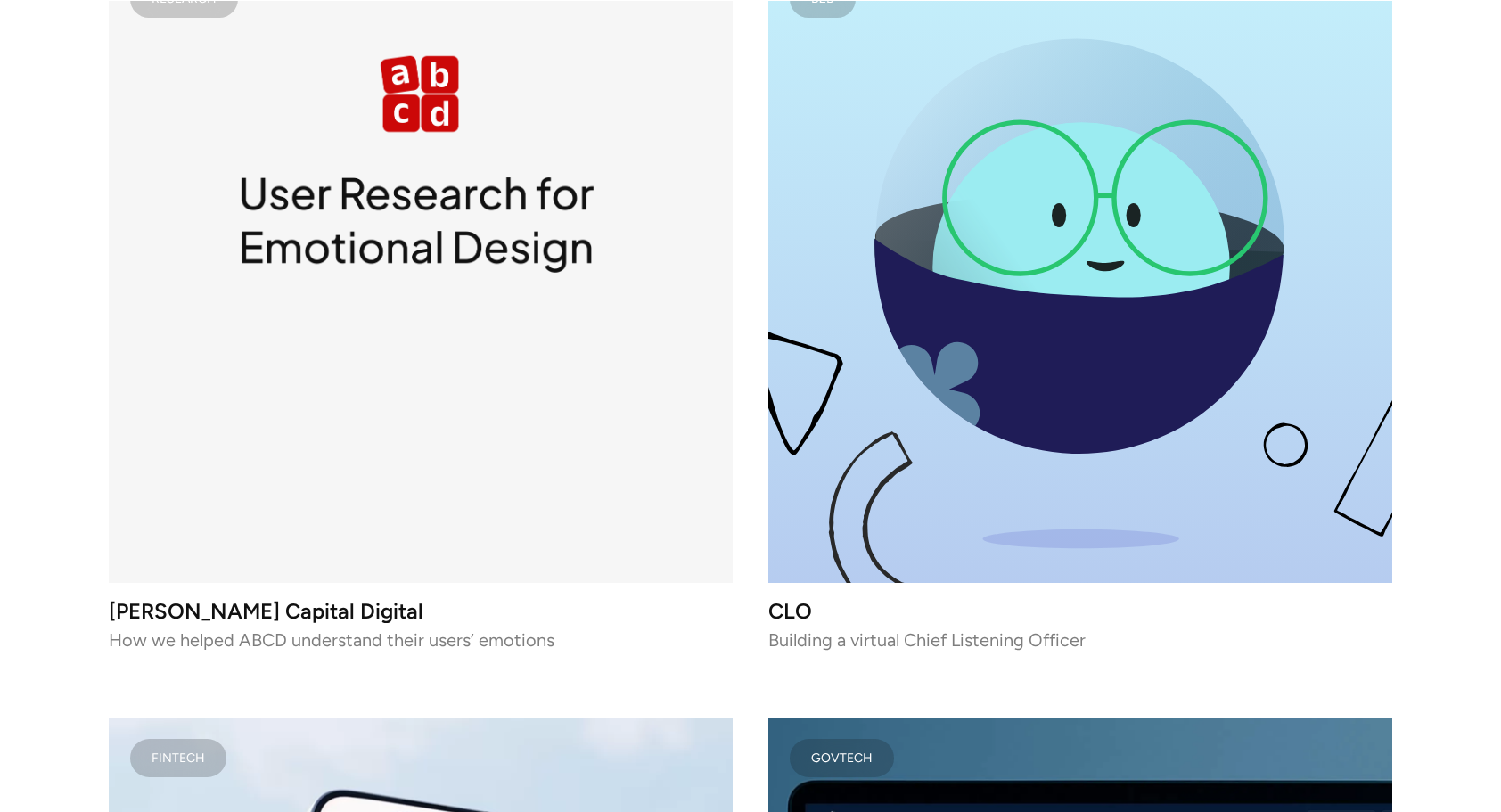
scroll to position [11166, 0]
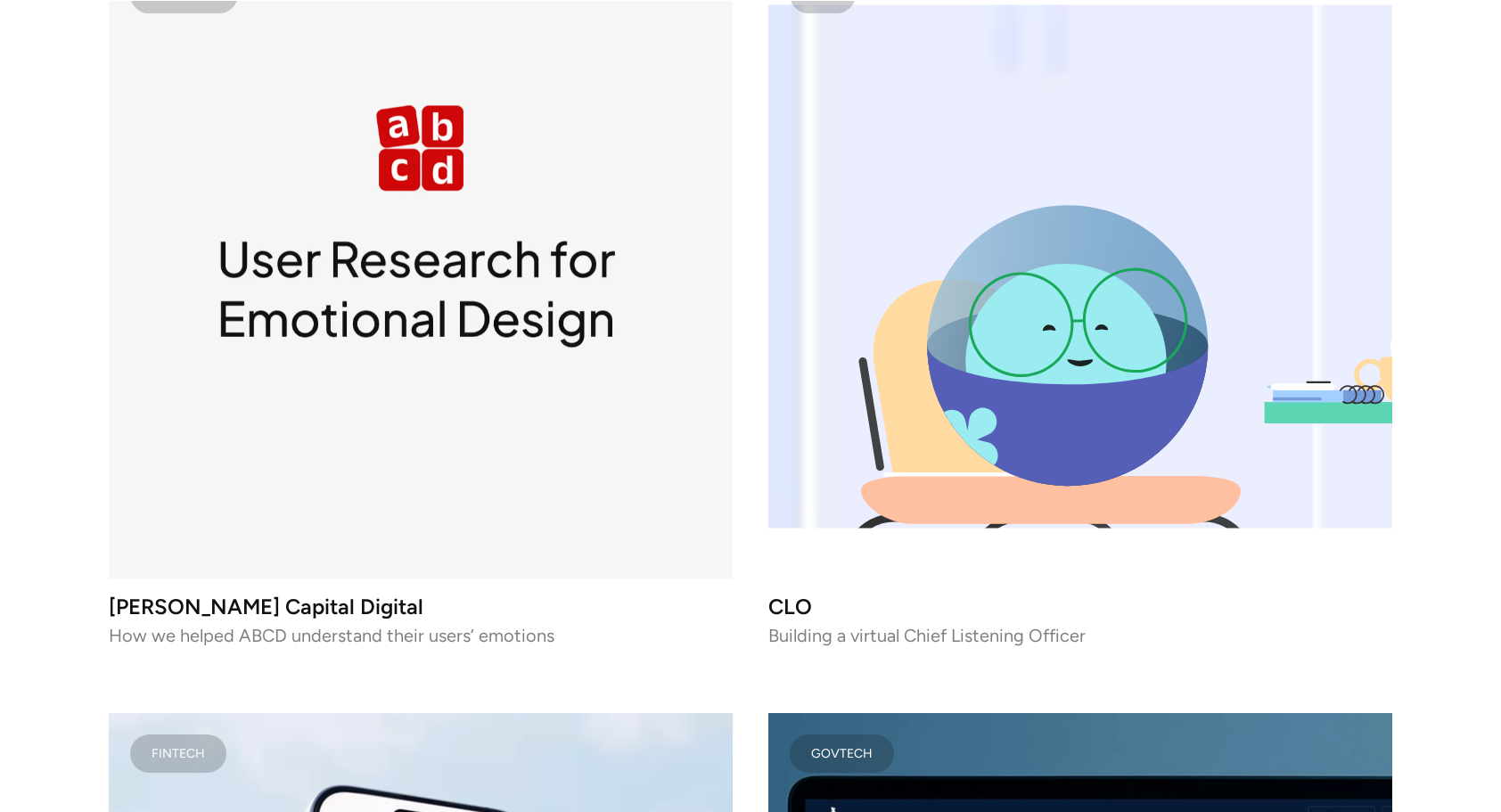
click at [1063, 222] on icon "lottie-animation-container" at bounding box center [1066, 345] width 280 height 280
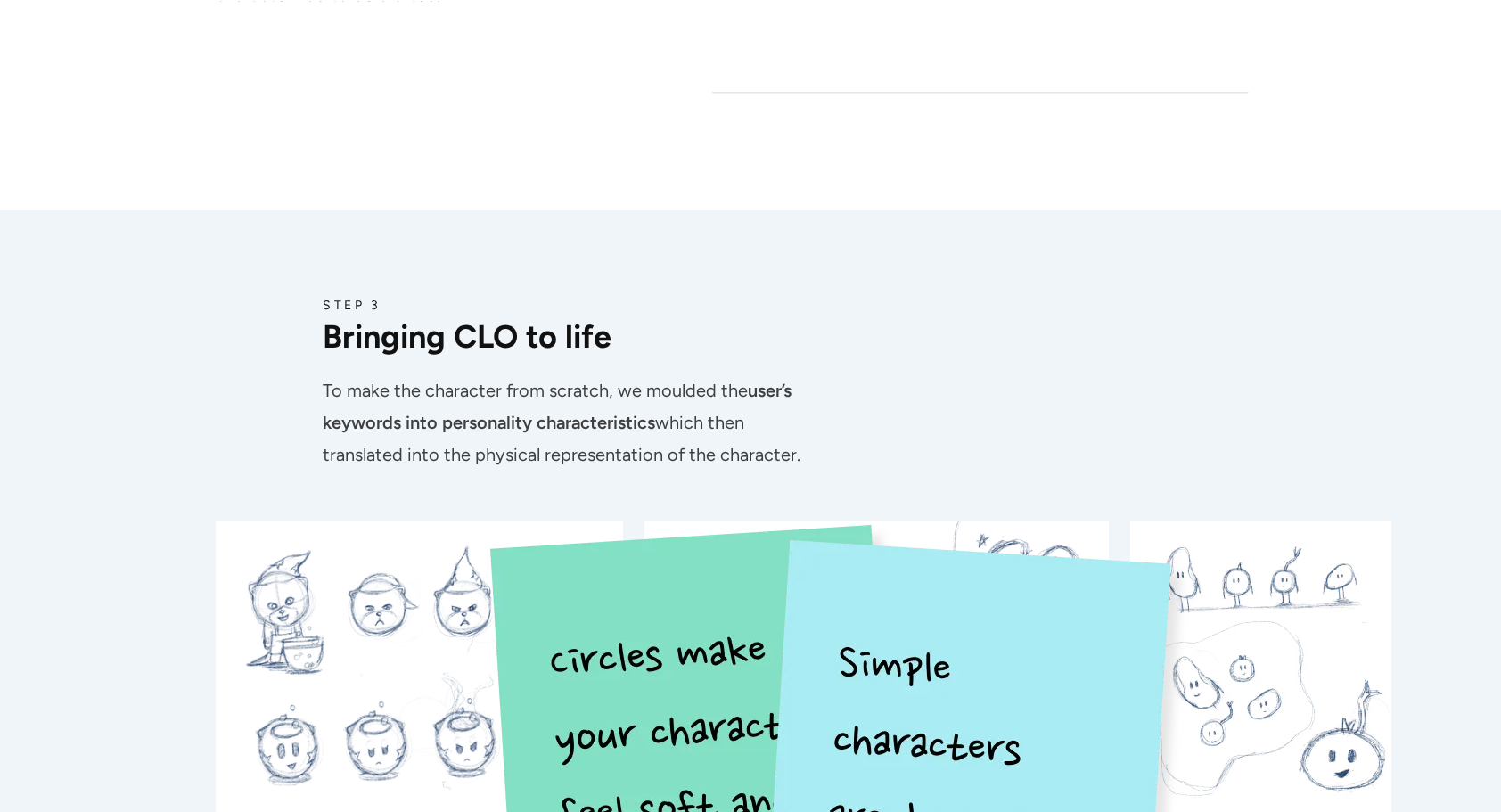
scroll to position [5987, 0]
